Goal: Information Seeking & Learning: Learn about a topic

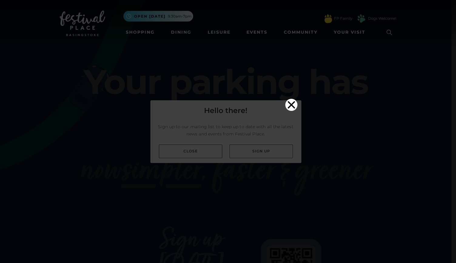
click at [293, 99] on icon "Close" at bounding box center [291, 105] width 12 height 12
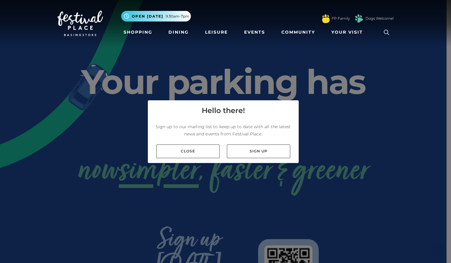
scroll to position [79, 0]
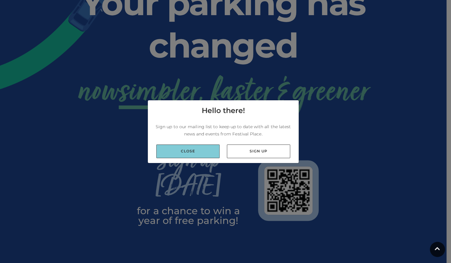
click at [193, 154] on link "Close" at bounding box center [187, 152] width 63 height 14
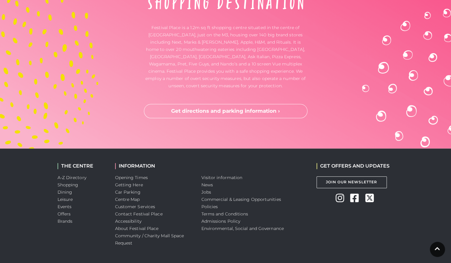
scroll to position [1610, 0]
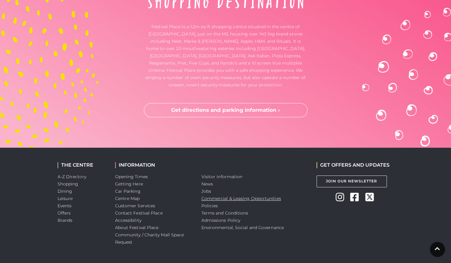
click at [213, 196] on link "Commercial & Leasing Opportunities" at bounding box center [242, 198] width 80 height 5
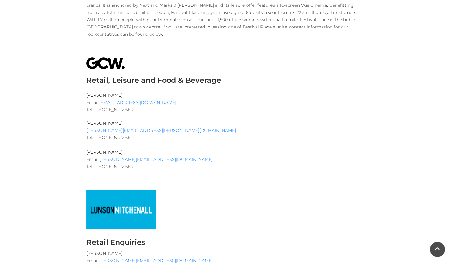
scroll to position [211, 0]
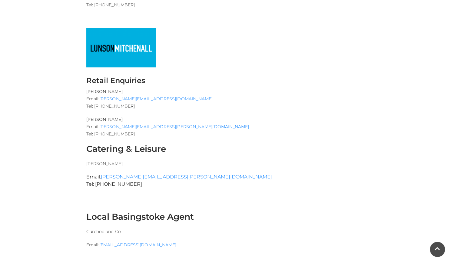
click at [76, 124] on div "Leasing Information Festival Place is the pre-eminent shopping and leisure dest…" at bounding box center [226, 185] width 346 height 752
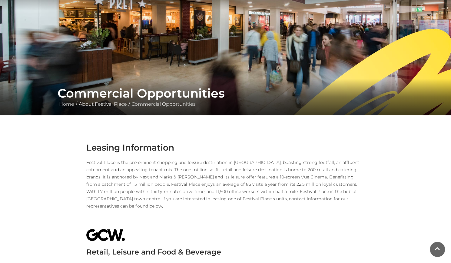
scroll to position [0, 0]
